Goal: Information Seeking & Learning: Stay updated

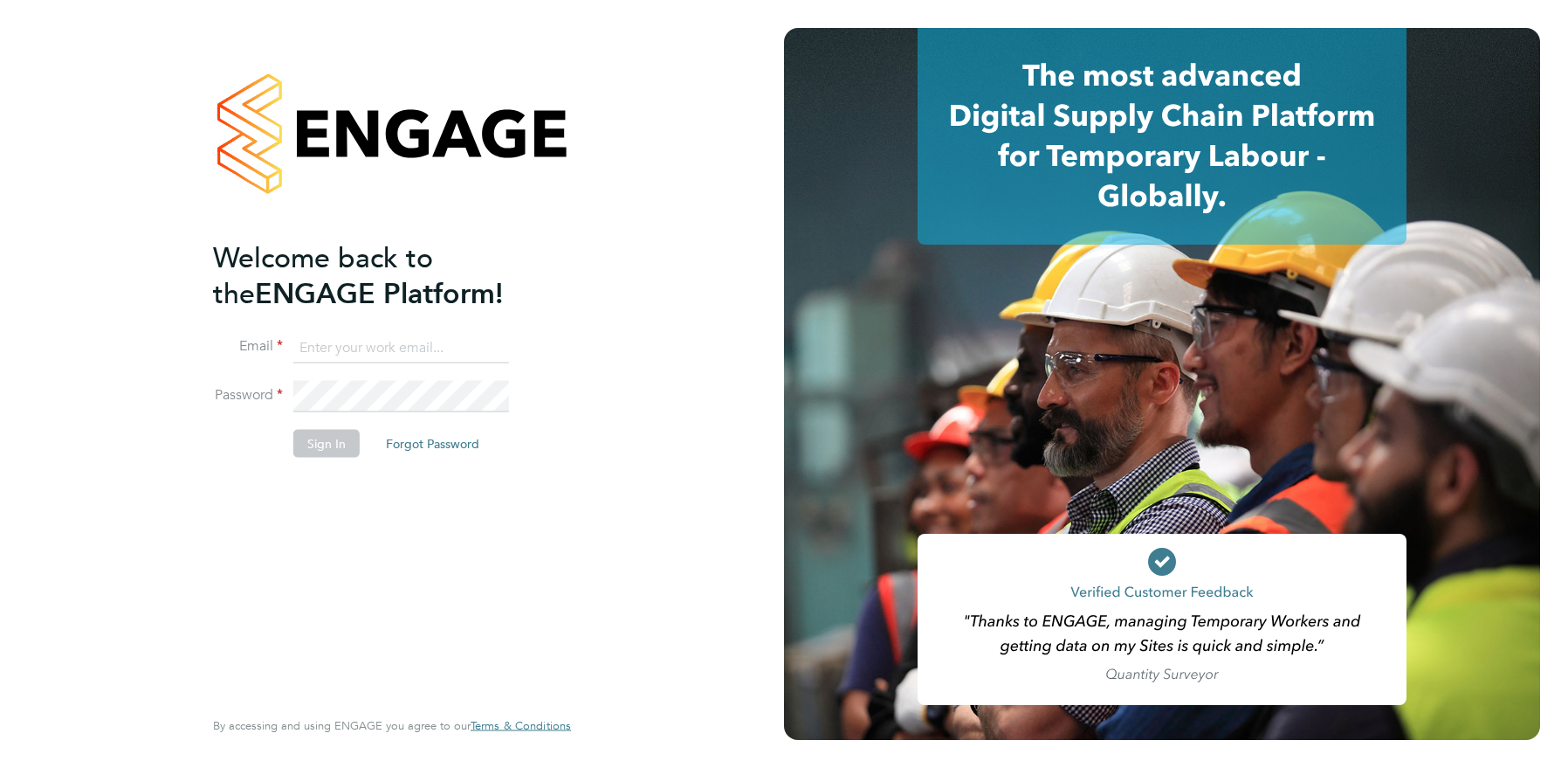
type input "[EMAIL_ADDRESS][DOMAIN_NAME]"
click at [349, 449] on button "Sign In" at bounding box center [326, 443] width 66 height 28
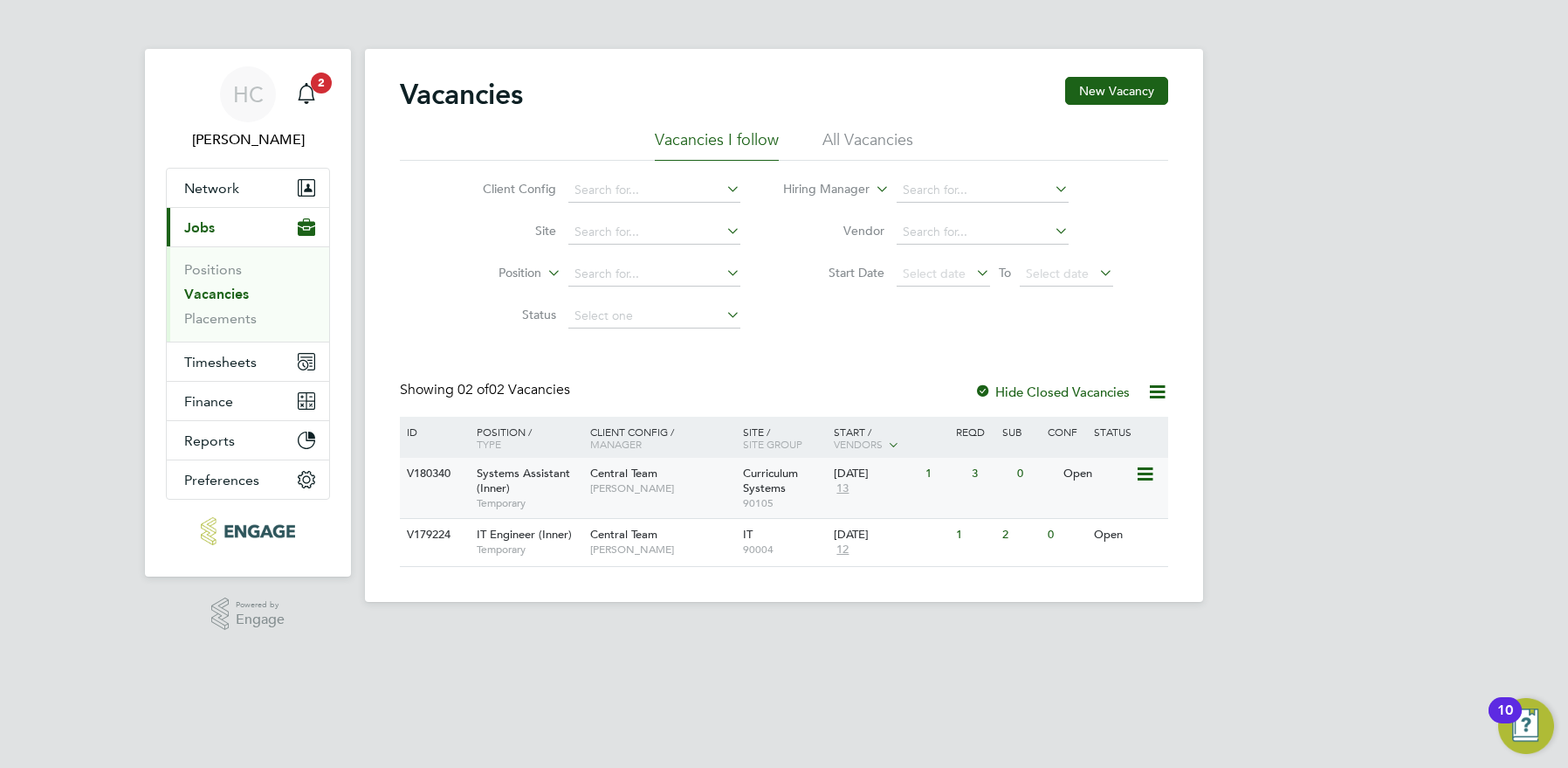
click at [579, 482] on div "Systems Assistant (Inner) Temporary" at bounding box center [524, 487] width 123 height 60
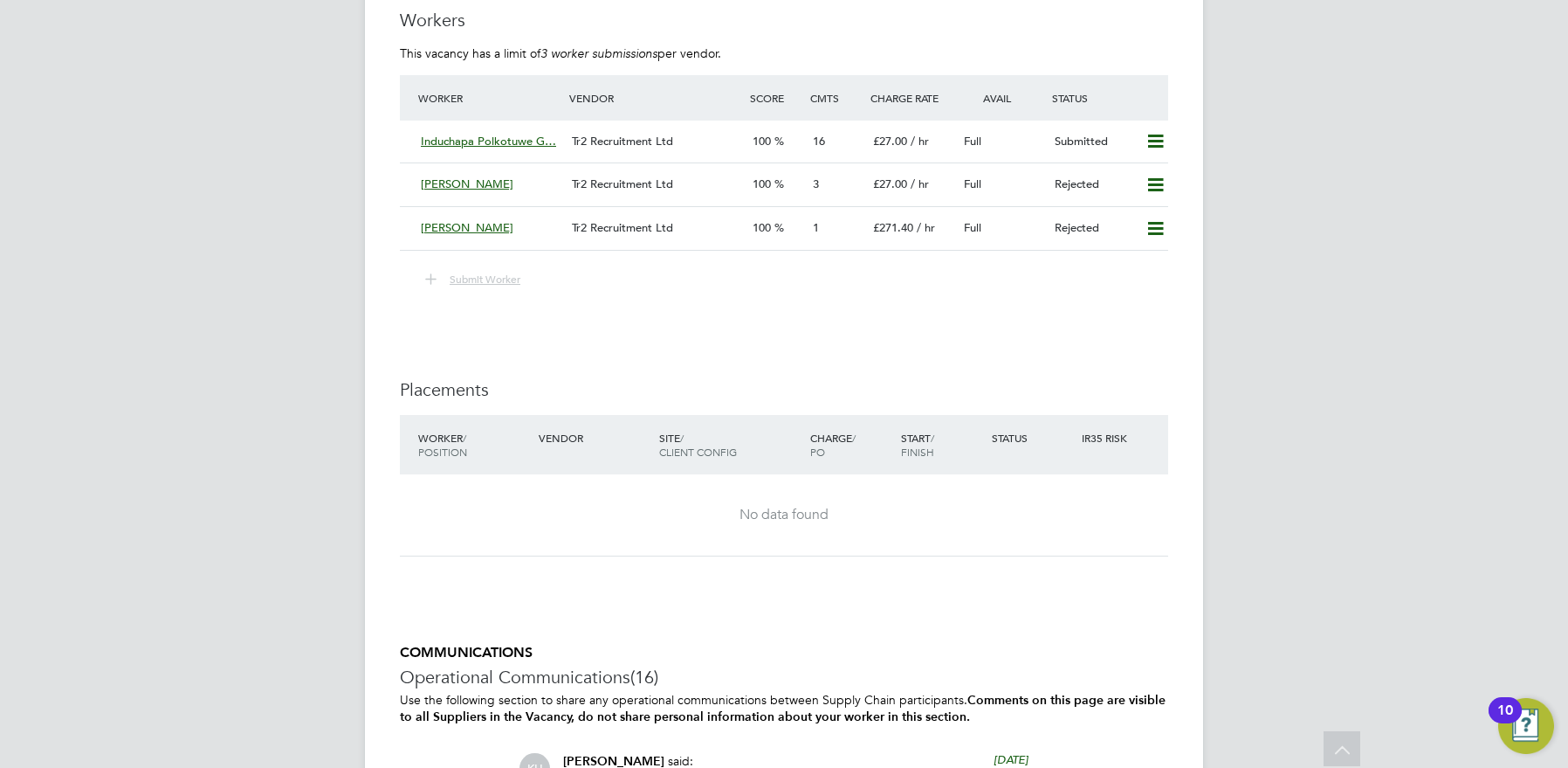
scroll to position [2644, 0]
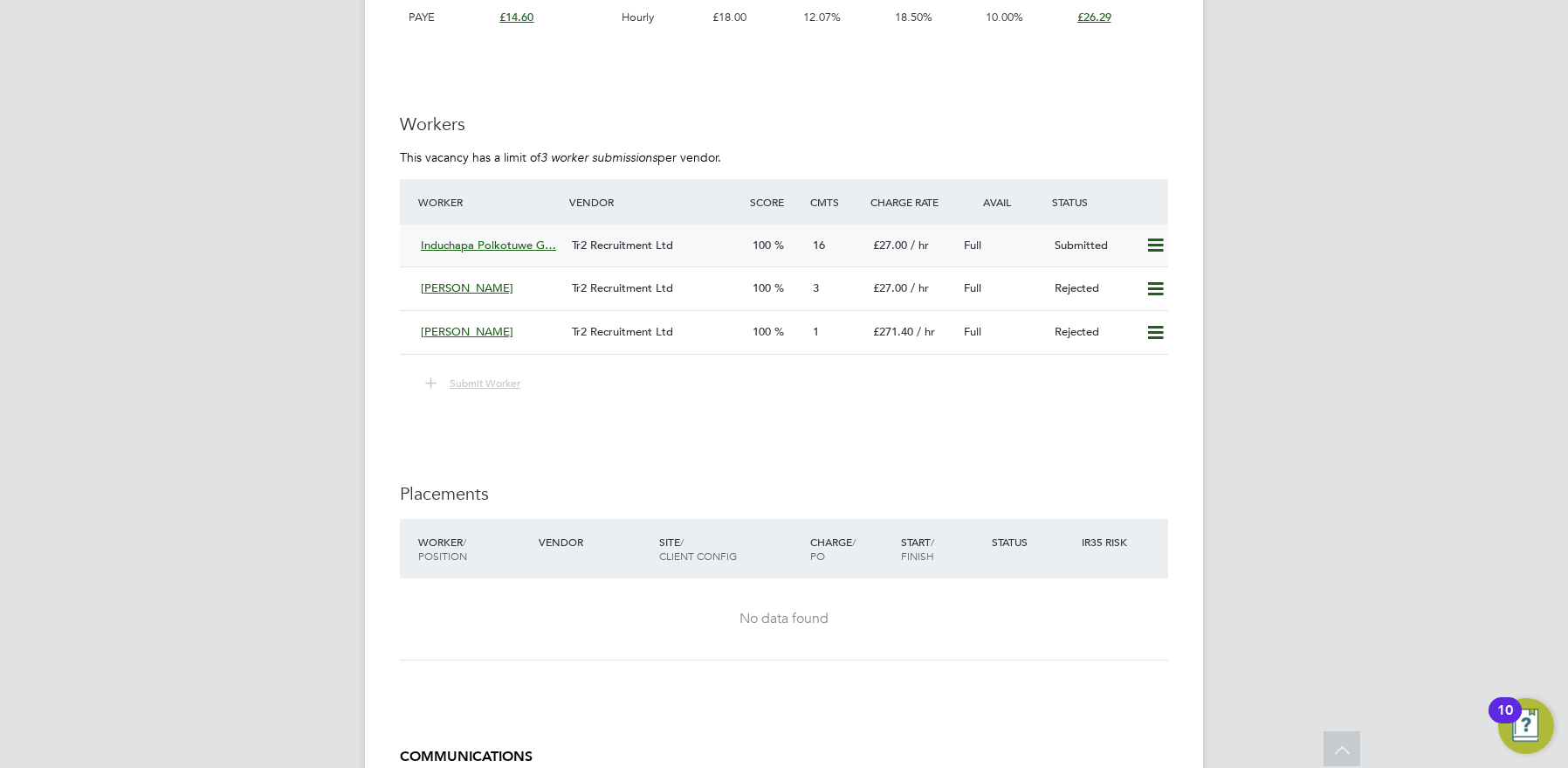
click at [803, 228] on div "Induchapa Polkotuwe G… Tr2 Recruitment Ltd 100 16 £27.00 / hr Full Submitted" at bounding box center [784, 245] width 769 height 42
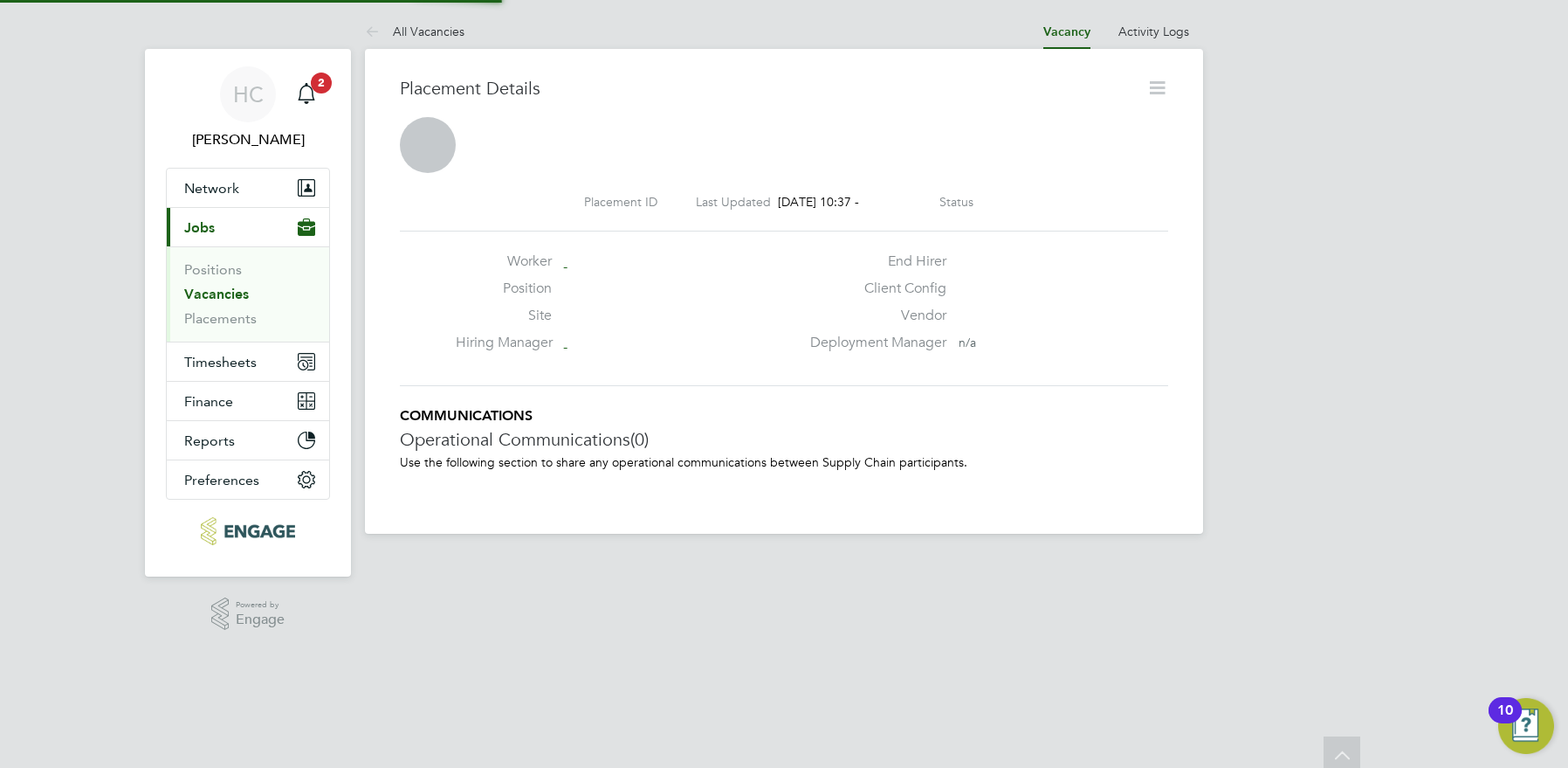
scroll to position [9, 9]
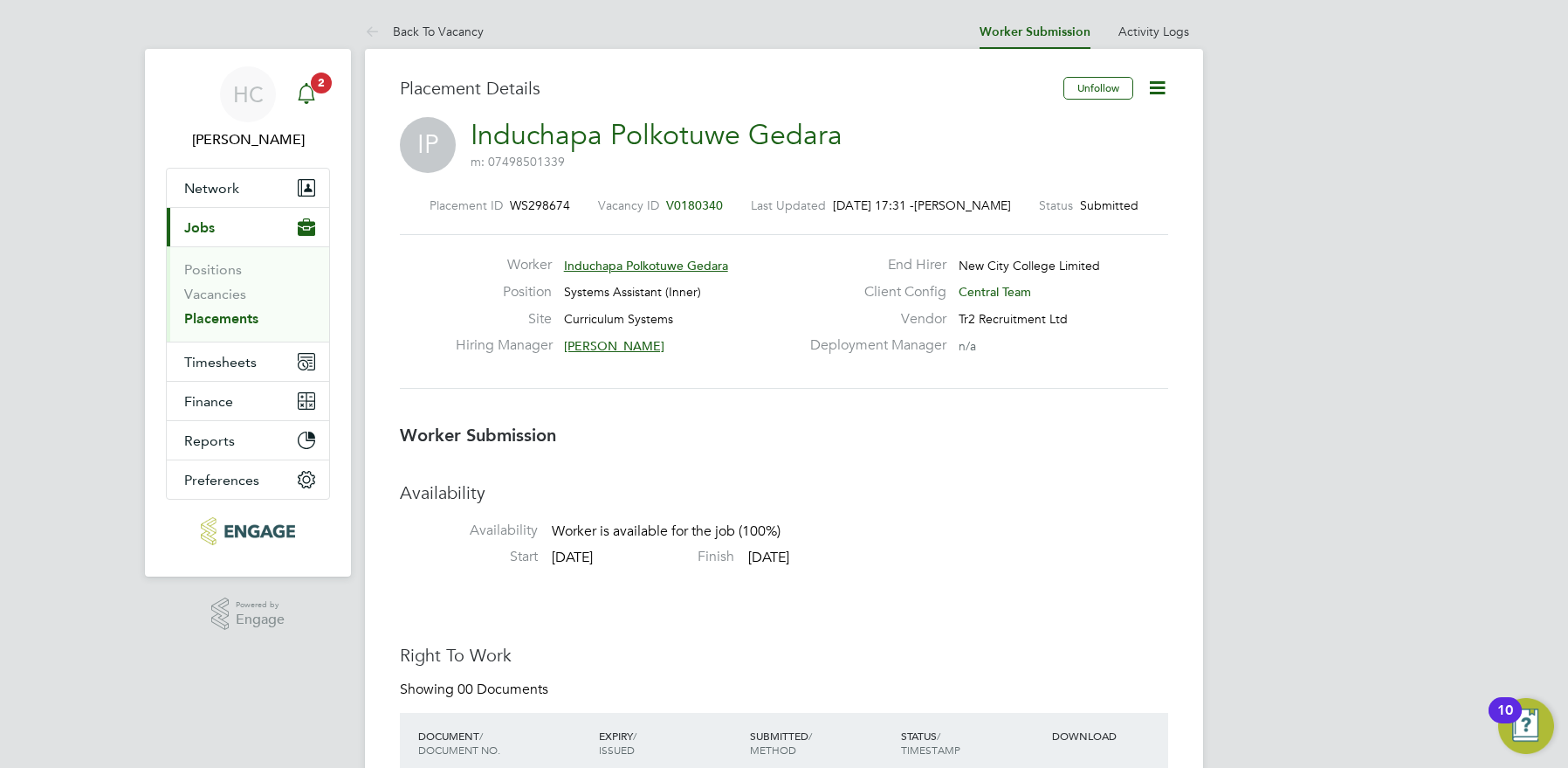
click at [320, 94] on div "Main navigation" at bounding box center [307, 94] width 35 height 35
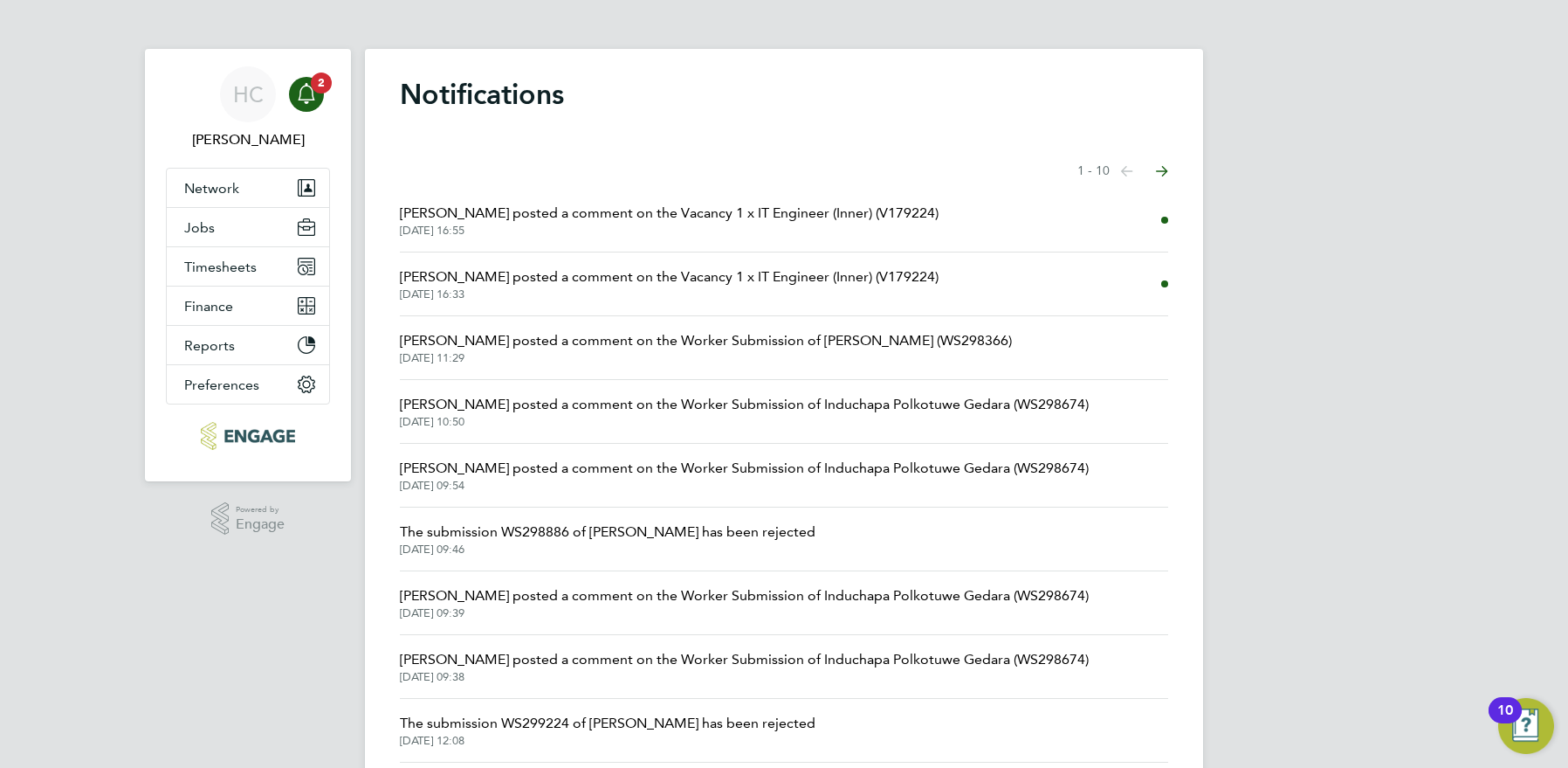
click at [536, 219] on span "Georgina Creighton posted a comment on the Vacancy 1 x IT Engineer (Inner) (V17…" at bounding box center [669, 214] width 539 height 21
